Goal: Information Seeking & Learning: Learn about a topic

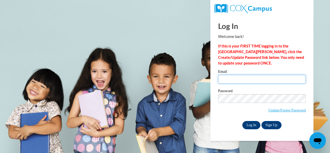
type input "hill.katelin1@gmail.com"
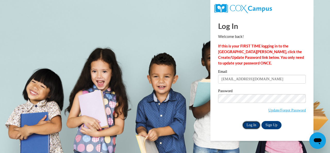
click at [248, 123] on input "Log In" at bounding box center [251, 125] width 18 height 8
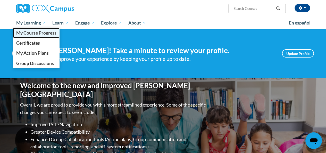
click at [36, 33] on span "My Course Progress" at bounding box center [36, 32] width 40 height 5
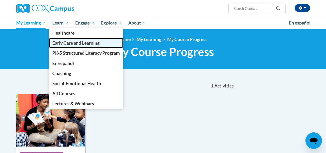
click at [58, 45] on span "Early Care and Learning" at bounding box center [75, 42] width 47 height 5
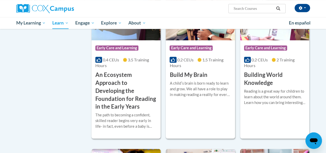
scroll to position [128, 0]
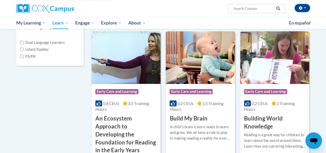
click at [190, 74] on img at bounding box center [200, 57] width 69 height 53
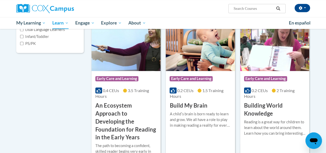
scroll to position [141, 0]
click at [273, 45] on img at bounding box center [274, 44] width 69 height 53
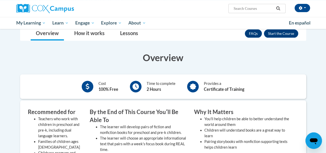
scroll to position [74, 0]
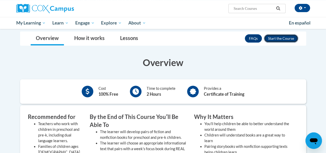
click at [276, 41] on button "Enroll" at bounding box center [281, 38] width 34 height 8
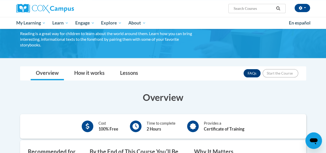
scroll to position [14, 0]
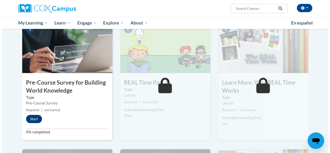
scroll to position [112, 0]
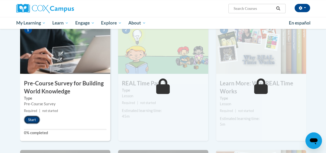
click at [32, 119] on button "Start" at bounding box center [32, 120] width 16 height 8
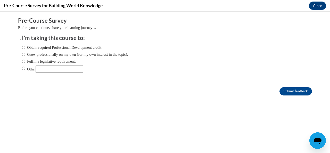
scroll to position [0, 0]
click at [22, 46] on input "Obtain required Professional Development credit." at bounding box center [23, 48] width 3 height 6
radio input "true"
click at [281, 94] on input "Submit feedback" at bounding box center [296, 91] width 33 height 8
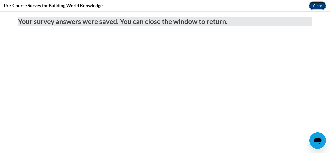
click at [312, 7] on button "Close" at bounding box center [317, 6] width 17 height 8
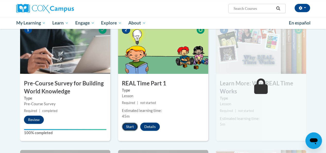
click at [129, 126] on button "Start" at bounding box center [130, 127] width 16 height 8
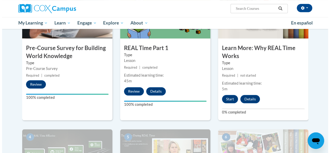
scroll to position [148, 0]
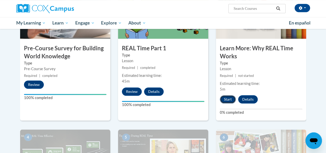
click at [223, 97] on button "Start" at bounding box center [228, 99] width 16 height 8
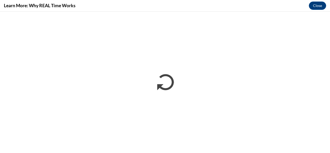
scroll to position [0, 0]
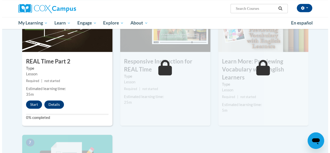
scroll to position [282, 0]
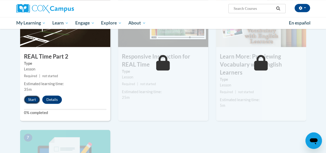
click at [31, 98] on button "Start" at bounding box center [32, 99] width 16 height 8
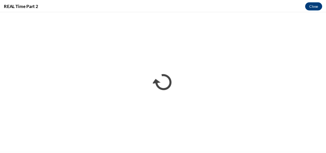
scroll to position [0, 0]
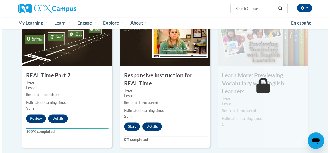
scroll to position [263, 0]
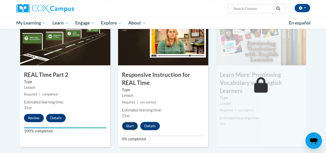
click at [130, 126] on button "Start" at bounding box center [130, 126] width 16 height 8
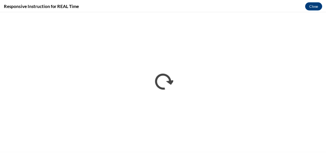
scroll to position [0, 0]
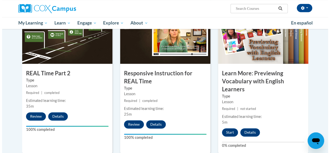
scroll to position [265, 0]
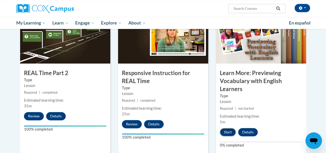
click at [227, 128] on button "Start" at bounding box center [228, 132] width 16 height 8
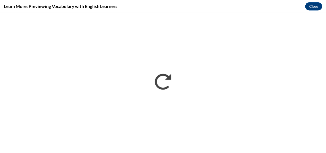
scroll to position [0, 0]
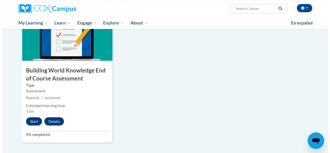
scroll to position [419, 0]
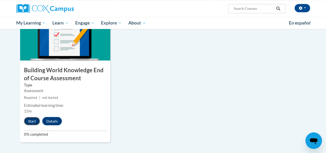
click at [30, 118] on button "Start" at bounding box center [32, 121] width 16 height 8
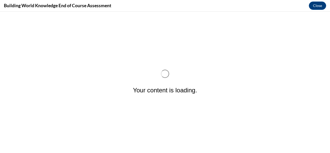
scroll to position [0, 0]
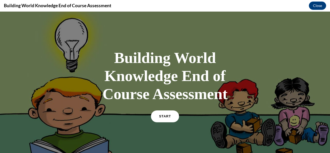
click at [156, 115] on link "START" at bounding box center [165, 116] width 28 height 12
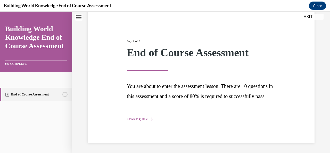
scroll to position [54, 0]
click at [135, 118] on span "START QUIZ" at bounding box center [137, 119] width 21 height 4
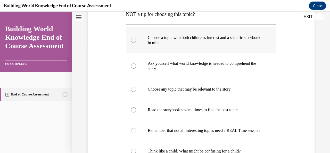
scroll to position [110, 0]
click at [223, 43] on p "Choose a topic with both children's interest and a specific storybook in mind" at bounding box center [206, 40] width 116 height 10
click at [136, 43] on input "Choose a topic with both children's interest and a specific storybook in mind" at bounding box center [133, 40] width 5 height 5
radio input "true"
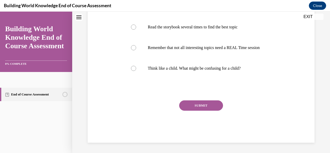
click at [199, 107] on button "SUBMIT" at bounding box center [201, 105] width 44 height 10
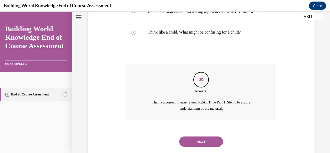
scroll to position [245, 0]
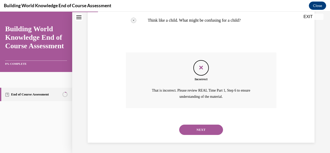
click at [196, 131] on button "NEXT" at bounding box center [201, 130] width 44 height 10
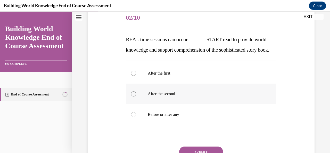
scroll to position [62, 0]
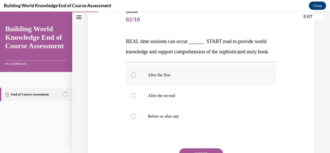
click at [172, 85] on label "After the first" at bounding box center [201, 75] width 150 height 21
click at [136, 78] on input "After the first" at bounding box center [133, 74] width 5 height 5
radio input "true"
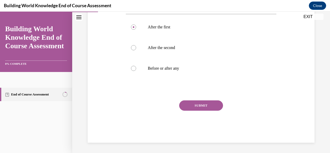
click at [187, 106] on button "SUBMIT" at bounding box center [201, 105] width 44 height 10
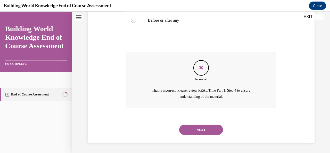
scroll to position [168, 0]
click at [194, 129] on button "NEXT" at bounding box center [201, 130] width 44 height 10
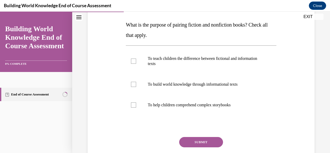
scroll to position [80, 0]
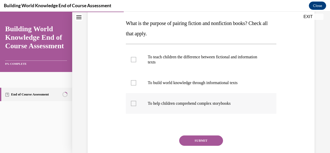
click at [135, 101] on div at bounding box center [133, 103] width 5 height 5
click at [135, 101] on input "To help children comprehend complex storybooks" at bounding box center [133, 103] width 5 height 5
checkbox input "true"
click at [131, 66] on label "To teach children the difference between fictional and information texts" at bounding box center [201, 60] width 150 height 26
click at [131, 62] on input "To teach children the difference between fictional and information texts" at bounding box center [133, 59] width 5 height 5
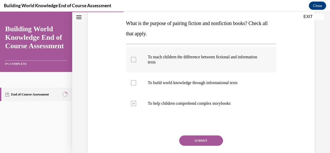
checkbox input "true"
click at [135, 82] on div at bounding box center [133, 82] width 5 height 5
click at [135, 82] on input "To build world knowledge through informational texts" at bounding box center [133, 82] width 5 height 5
checkbox input "true"
click at [183, 136] on button "SUBMIT" at bounding box center [201, 140] width 44 height 10
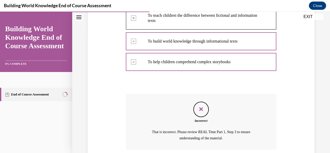
scroll to position [163, 0]
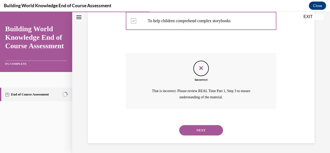
click at [185, 132] on button "NEXT" at bounding box center [201, 130] width 44 height 10
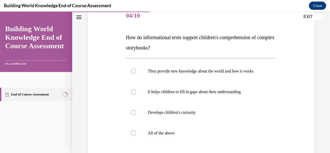
scroll to position [83, 0]
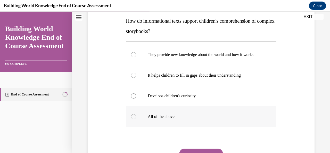
click at [145, 123] on label "All of the above" at bounding box center [201, 116] width 150 height 21
click at [136, 119] on input "All of the above" at bounding box center [133, 116] width 5 height 5
radio input "true"
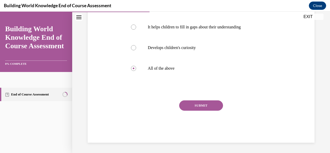
click at [192, 105] on button "SUBMIT" at bounding box center [201, 105] width 44 height 10
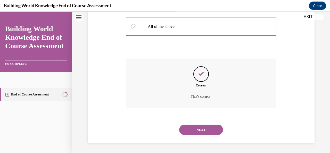
scroll to position [177, 0]
click at [191, 128] on button "NEXT" at bounding box center [201, 130] width 44 height 10
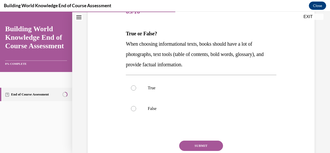
scroll to position [70, 0]
click at [148, 90] on label "True" at bounding box center [201, 87] width 150 height 21
click at [136, 90] on input "True" at bounding box center [133, 87] width 5 height 5
radio input "true"
click at [189, 141] on button "SUBMIT" at bounding box center [201, 145] width 44 height 10
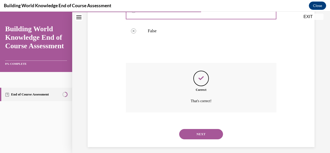
scroll to position [152, 0]
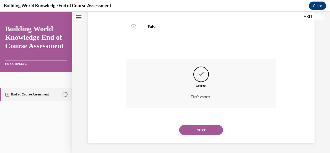
click at [196, 124] on div "NEXT" at bounding box center [201, 130] width 150 height 21
click at [197, 128] on button "NEXT" at bounding box center [201, 130] width 44 height 10
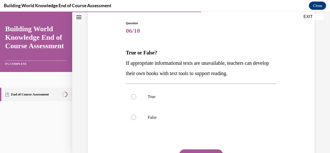
scroll to position [51, 0]
click at [140, 100] on label "True" at bounding box center [201, 96] width 150 height 21
click at [136, 99] on input "True" at bounding box center [133, 96] width 5 height 5
radio input "true"
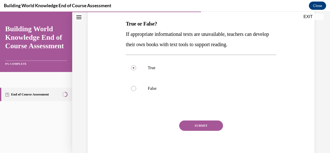
click at [181, 126] on button "SUBMIT" at bounding box center [201, 125] width 44 height 10
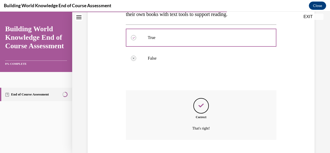
scroll to position [141, 0]
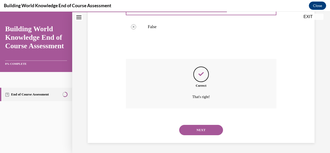
click at [197, 131] on button "NEXT" at bounding box center [201, 130] width 44 height 10
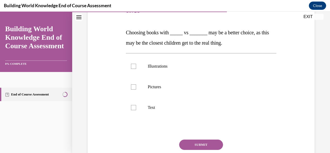
scroll to position [71, 0]
click at [137, 90] on label "Pictures" at bounding box center [201, 86] width 150 height 21
click at [136, 89] on input "Pictures" at bounding box center [133, 86] width 5 height 5
checkbox input "true"
click at [135, 107] on div at bounding box center [133, 107] width 5 height 5
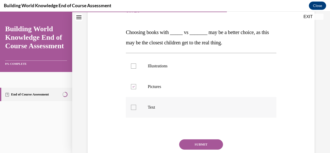
click at [135, 107] on input "Text" at bounding box center [133, 107] width 5 height 5
checkbox input "true"
click at [183, 142] on button "SUBMIT" at bounding box center [201, 144] width 44 height 10
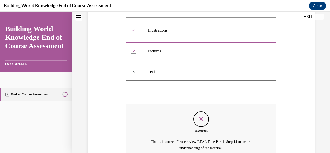
scroll to position [158, 0]
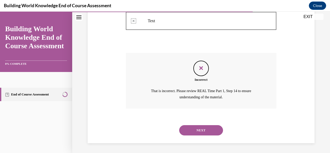
click at [199, 133] on button "NEXT" at bounding box center [201, 130] width 44 height 10
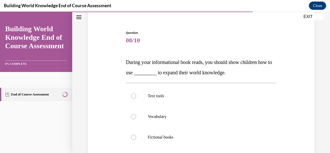
scroll to position [72, 0]
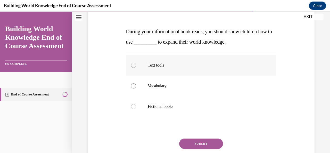
click at [156, 59] on label "Text tools" at bounding box center [201, 65] width 150 height 21
click at [136, 63] on input "Text tools" at bounding box center [133, 65] width 5 height 5
radio input "true"
drag, startPoint x: 184, startPoint y: 142, endPoint x: 184, endPoint y: 138, distance: 3.4
click at [184, 139] on button "SUBMIT" at bounding box center [201, 144] width 44 height 10
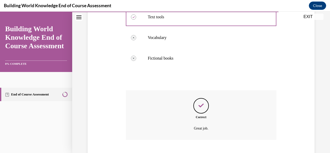
scroll to position [152, 0]
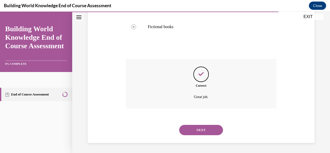
click at [187, 129] on button "NEXT" at bounding box center [201, 130] width 44 height 10
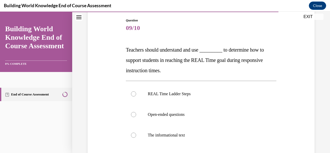
scroll to position [69, 0]
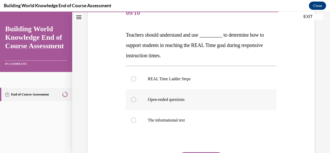
click at [183, 106] on label "Open-ended questions" at bounding box center [201, 99] width 150 height 21
click at [136, 102] on input "Open-ended questions" at bounding box center [133, 99] width 5 height 5
radio input "true"
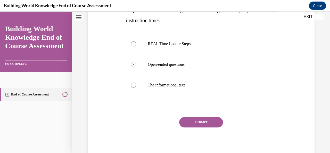
click at [188, 124] on button "SUBMIT" at bounding box center [201, 122] width 44 height 10
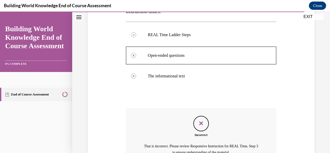
scroll to position [168, 0]
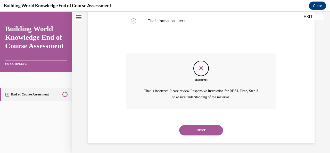
click at [190, 130] on button "NEXT" at bounding box center [201, 130] width 44 height 10
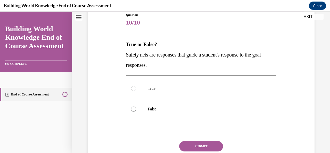
scroll to position [59, 0]
click at [170, 97] on label "True" at bounding box center [201, 88] width 150 height 21
click at [136, 91] on input "True" at bounding box center [133, 88] width 5 height 5
radio input "true"
click at [188, 144] on button "SUBMIT" at bounding box center [201, 146] width 44 height 10
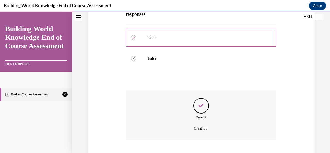
scroll to position [141, 0]
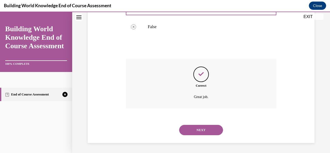
click at [195, 131] on button "NEXT" at bounding box center [201, 130] width 44 height 10
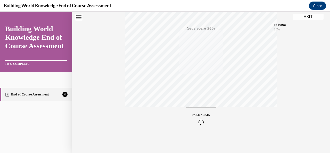
scroll to position [123, 0]
click at [203, 119] on icon "button" at bounding box center [201, 122] width 18 height 6
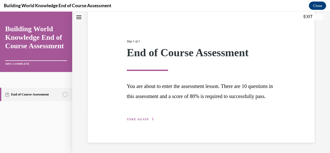
scroll to position [54, 0]
click at [141, 117] on button "TAKE AGAIN" at bounding box center [141, 119] width 28 height 5
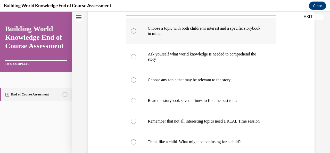
scroll to position [117, 0]
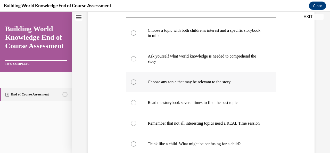
click at [176, 87] on label "Choose any topic that may be relevant to the story" at bounding box center [201, 82] width 150 height 21
click at [136, 85] on input "Choose any topic that may be relevant to the story" at bounding box center [133, 81] width 5 height 5
radio input "true"
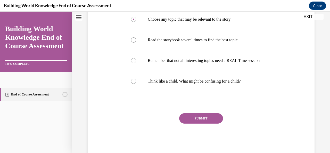
click at [197, 120] on button "SUBMIT" at bounding box center [201, 118] width 44 height 10
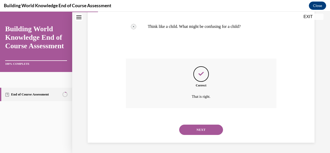
scroll to position [239, 0]
click at [196, 127] on button "NEXT" at bounding box center [201, 130] width 44 height 10
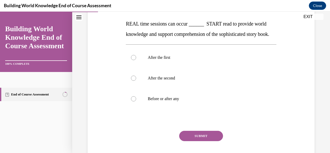
scroll to position [80, 0]
click at [137, 109] on label "Before or after any" at bounding box center [201, 98] width 150 height 21
click at [136, 101] on input "Before or after any" at bounding box center [133, 98] width 5 height 5
radio input "true"
click at [189, 141] on button "SUBMIT" at bounding box center [201, 136] width 44 height 10
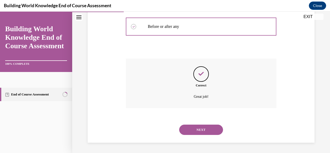
scroll to position [162, 0]
click at [195, 131] on button "NEXT" at bounding box center [201, 130] width 44 height 10
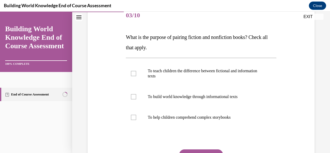
scroll to position [67, 0]
click at [136, 97] on label "To build world knowledge through informational texts" at bounding box center [201, 96] width 150 height 21
click at [136, 97] on input "To build world knowledge through informational texts" at bounding box center [133, 96] width 5 height 5
checkbox input "true"
click at [137, 116] on label "To help children comprehend complex storybooks" at bounding box center [201, 117] width 150 height 21
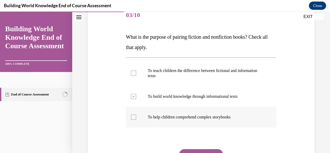
click at [136, 116] on input "To help children comprehend complex storybooks" at bounding box center [133, 117] width 5 height 5
checkbox input "true"
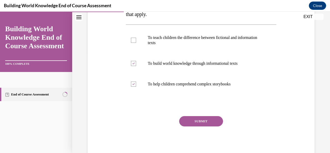
click at [198, 122] on button "SUBMIT" at bounding box center [201, 121] width 44 height 10
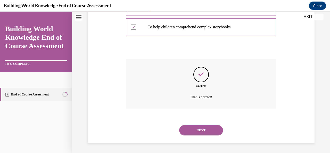
scroll to position [157, 0]
click at [199, 124] on div "NEXT" at bounding box center [201, 130] width 150 height 21
click at [199, 128] on button "NEXT" at bounding box center [201, 130] width 44 height 10
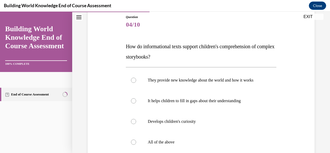
scroll to position [69, 0]
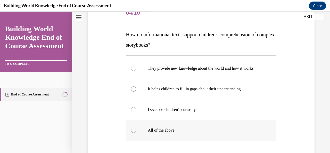
click at [166, 133] on p "All of the above" at bounding box center [206, 130] width 116 height 5
click at [136, 133] on input "All of the above" at bounding box center [133, 130] width 5 height 5
radio input "true"
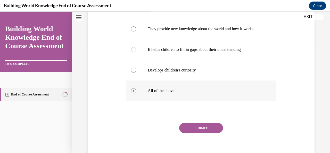
scroll to position [109, 0]
click at [184, 139] on div "SUBMIT" at bounding box center [201, 136] width 150 height 26
click at [184, 133] on button "SUBMIT" at bounding box center [201, 128] width 44 height 10
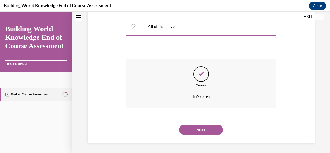
scroll to position [177, 0]
click at [200, 129] on button "NEXT" at bounding box center [201, 130] width 44 height 10
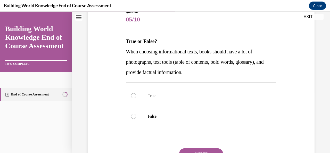
scroll to position [62, 0]
click at [161, 98] on label "True" at bounding box center [201, 95] width 150 height 21
click at [136, 98] on input "True" at bounding box center [133, 95] width 5 height 5
radio input "true"
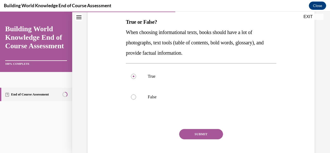
click at [185, 136] on button "SUBMIT" at bounding box center [201, 134] width 44 height 10
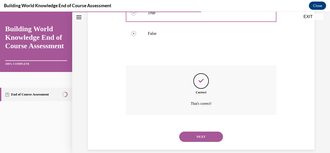
scroll to position [152, 0]
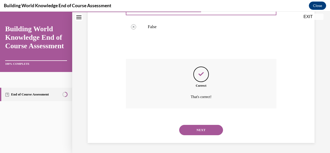
click at [190, 133] on button "NEXT" at bounding box center [201, 130] width 44 height 10
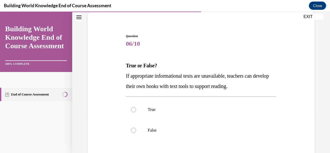
scroll to position [38, 0]
click at [192, 107] on p "True" at bounding box center [206, 109] width 116 height 5
click at [136, 107] on input "True" at bounding box center [133, 109] width 5 height 5
radio input "true"
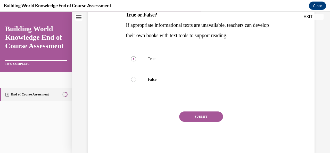
click at [192, 112] on button "SUBMIT" at bounding box center [201, 116] width 44 height 10
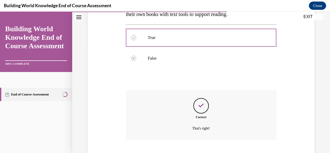
scroll to position [141, 0]
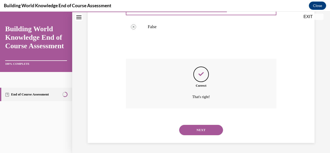
click at [194, 124] on div "NEXT" at bounding box center [201, 130] width 150 height 21
click at [194, 128] on button "NEXT" at bounding box center [201, 130] width 44 height 10
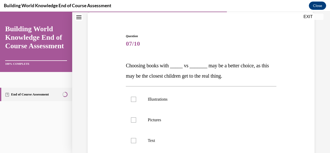
scroll to position [38, 0]
click at [184, 107] on label "Illustrations" at bounding box center [201, 99] width 150 height 21
click at [136, 102] on input "Illustrations" at bounding box center [133, 98] width 5 height 5
checkbox input "true"
click at [182, 122] on p "Pictures" at bounding box center [206, 119] width 116 height 5
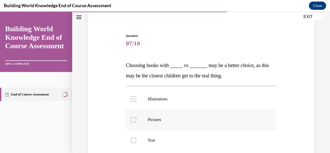
click at [136, 122] on input "Pictures" at bounding box center [133, 119] width 5 height 5
checkbox input "true"
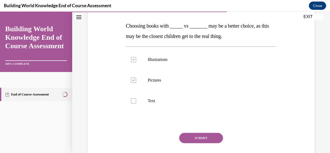
click at [185, 138] on button "SUBMIT" at bounding box center [201, 138] width 44 height 10
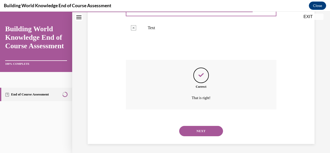
scroll to position [151, 0]
click at [188, 132] on button "NEXT" at bounding box center [201, 131] width 44 height 10
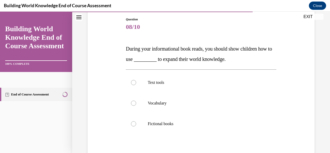
scroll to position [55, 0]
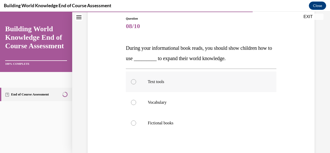
click at [187, 86] on label "Text tools" at bounding box center [201, 81] width 150 height 21
click at [136, 84] on input "Text tools" at bounding box center [133, 81] width 5 height 5
radio input "true"
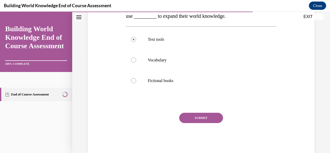
click at [187, 116] on button "SUBMIT" at bounding box center [201, 118] width 44 height 10
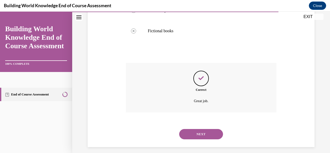
scroll to position [152, 0]
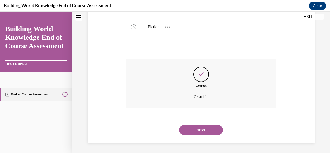
click at [192, 130] on button "NEXT" at bounding box center [201, 130] width 44 height 10
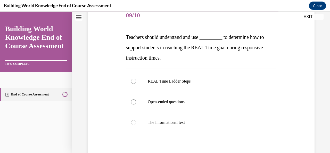
scroll to position [67, 0]
click at [197, 86] on label "REAL Time Ladder Steps" at bounding box center [201, 81] width 150 height 21
click at [136, 84] on input "REAL Time Ladder Steps" at bounding box center [133, 80] width 5 height 5
radio input "true"
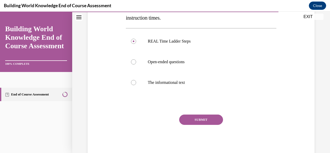
click at [193, 118] on button "SUBMIT" at bounding box center [201, 120] width 44 height 10
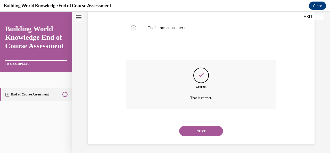
scroll to position [162, 0]
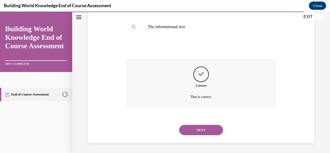
click at [194, 127] on button "NEXT" at bounding box center [201, 130] width 44 height 10
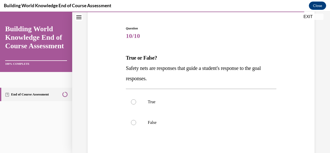
scroll to position [46, 0]
click at [191, 102] on p "True" at bounding box center [206, 101] width 116 height 5
click at [136, 102] on input "True" at bounding box center [133, 101] width 5 height 5
radio input "true"
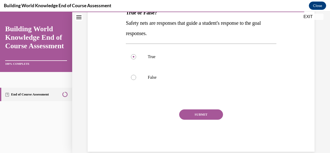
click at [191, 112] on button "SUBMIT" at bounding box center [201, 114] width 44 height 10
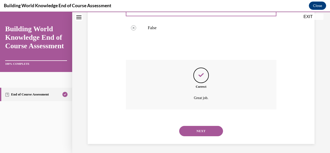
scroll to position [141, 0]
click at [193, 126] on button "NEXT" at bounding box center [201, 130] width 44 height 10
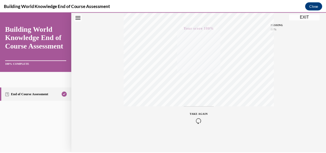
scroll to position [0, 0]
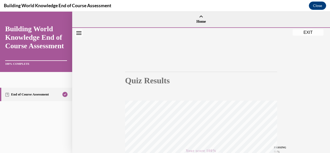
click at [305, 33] on button "EXIT" at bounding box center [308, 32] width 31 height 6
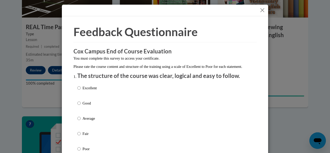
click at [262, 12] on button "Close" at bounding box center [262, 10] width 6 height 6
